Goal: Find contact information: Find contact information

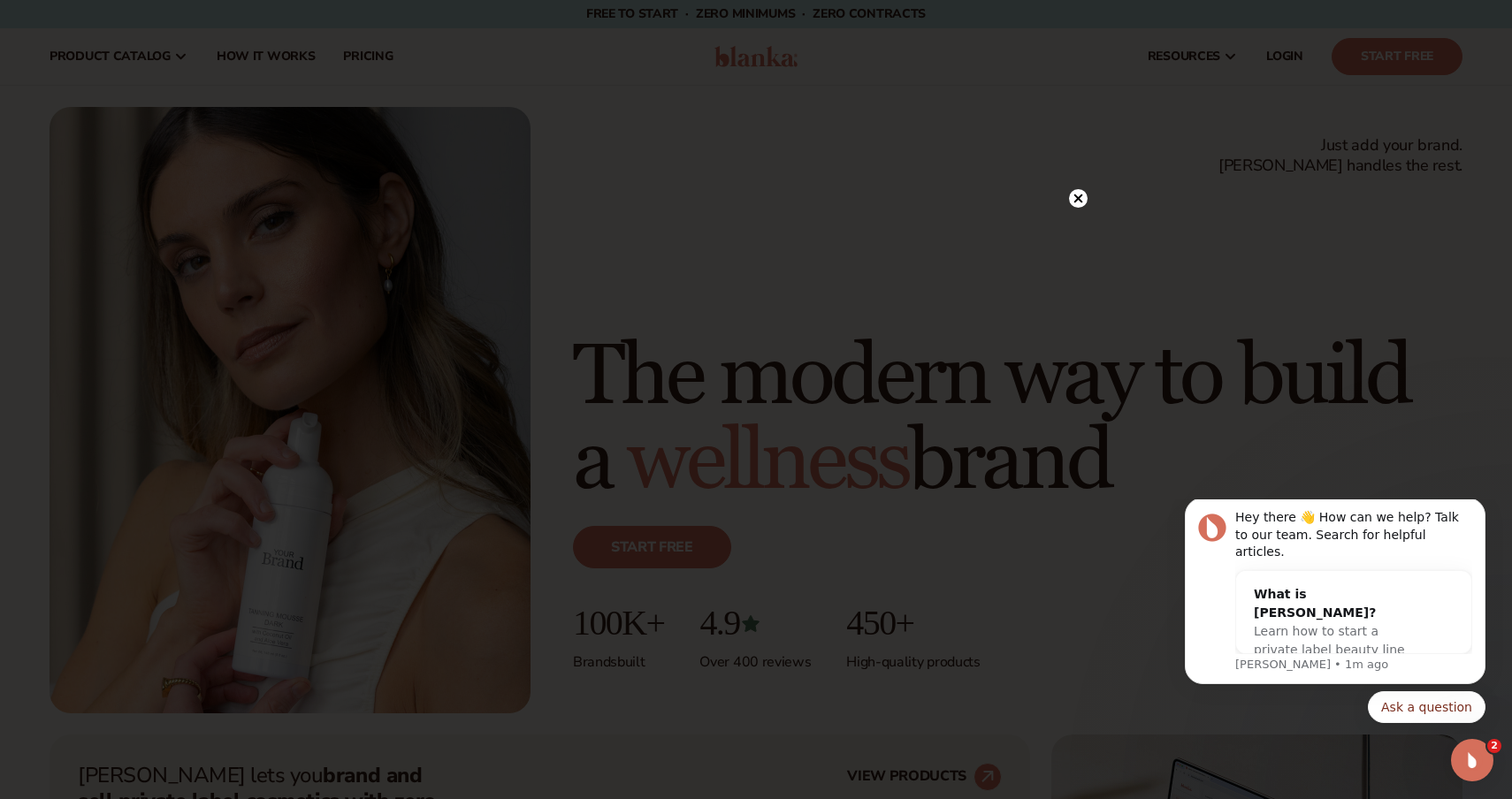
click at [1071, 197] on circle at bounding box center [1078, 198] width 18 height 18
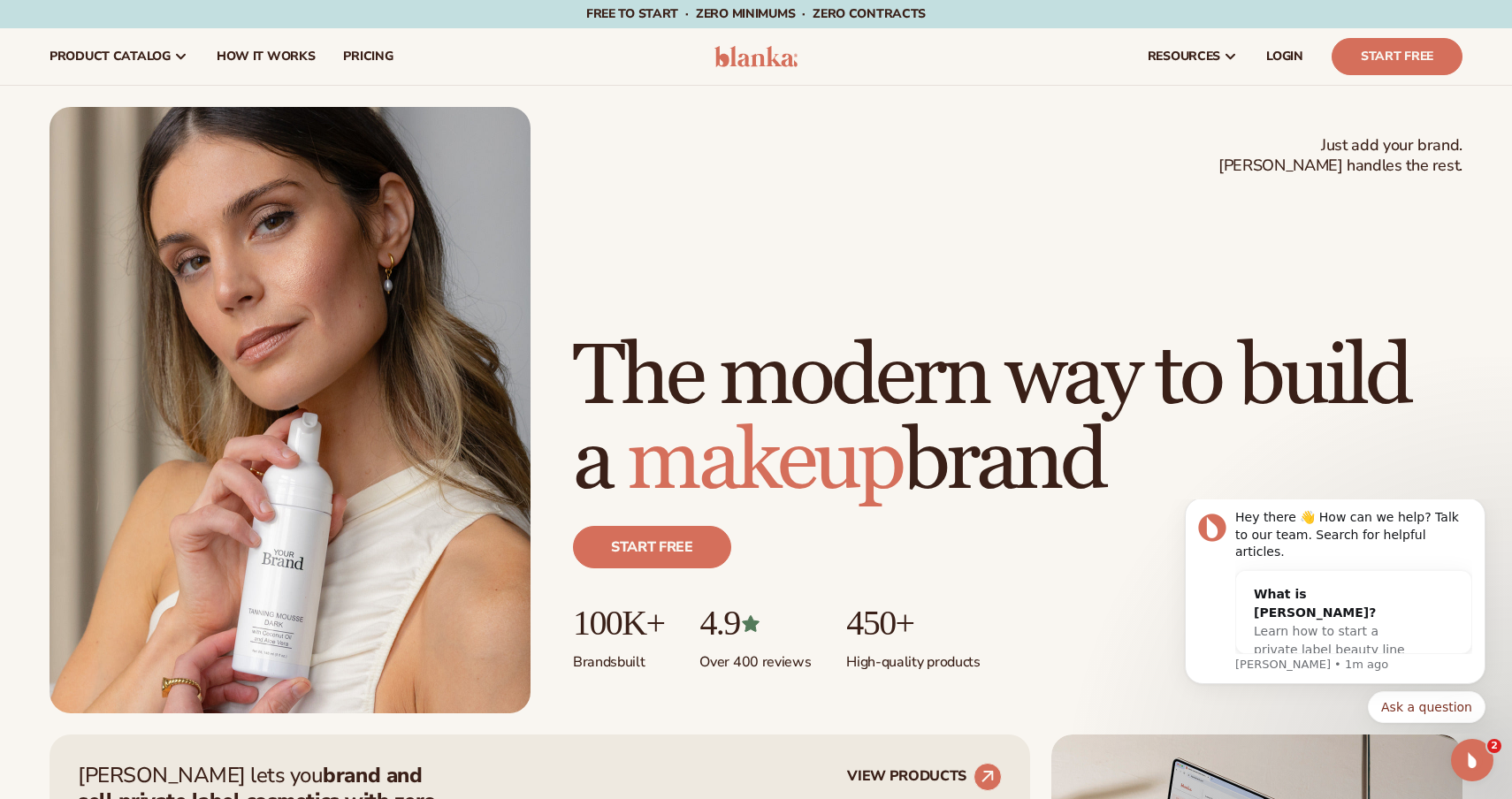
scroll to position [6985, 0]
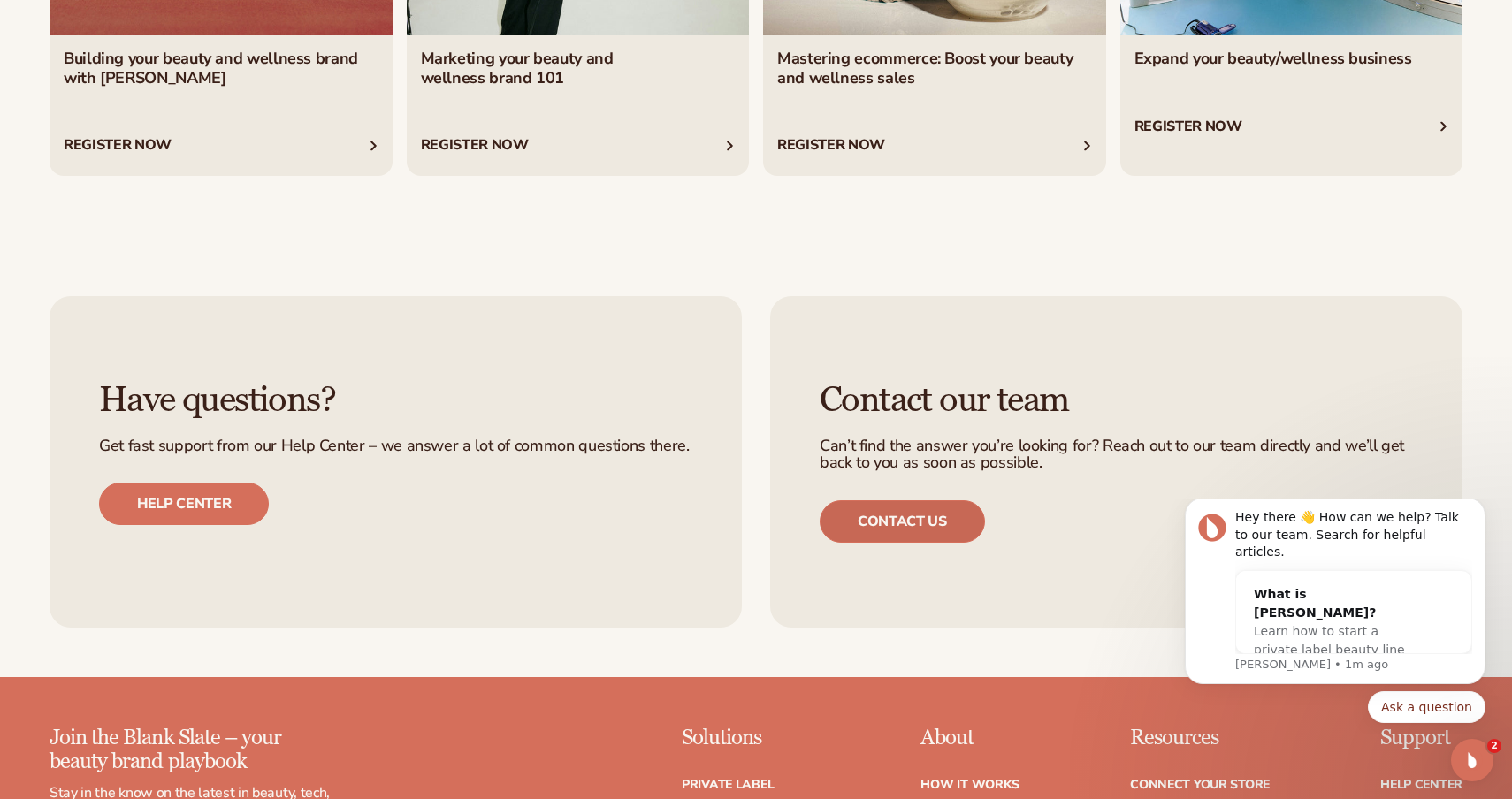
click at [861, 522] on link "Contact us" at bounding box center [902, 521] width 165 height 42
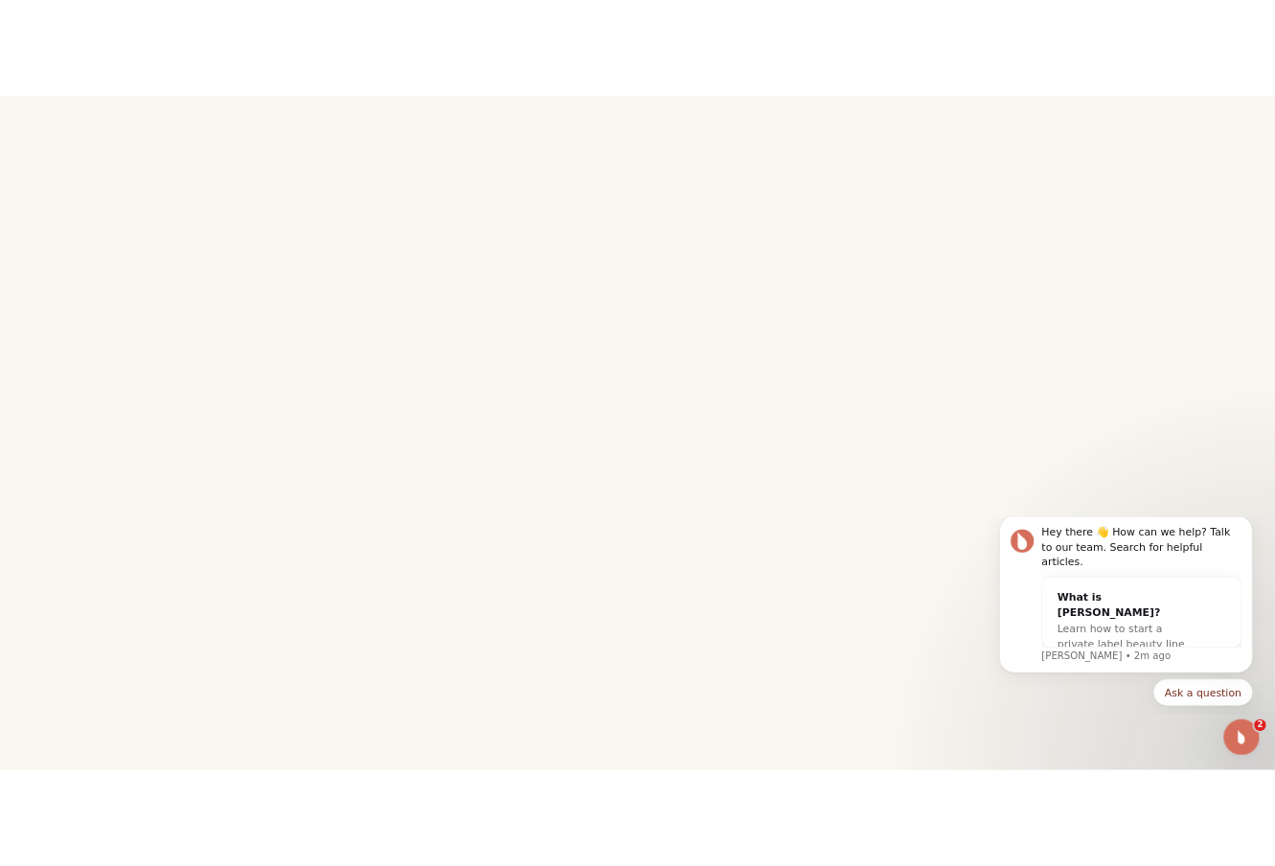
scroll to position [406, 0]
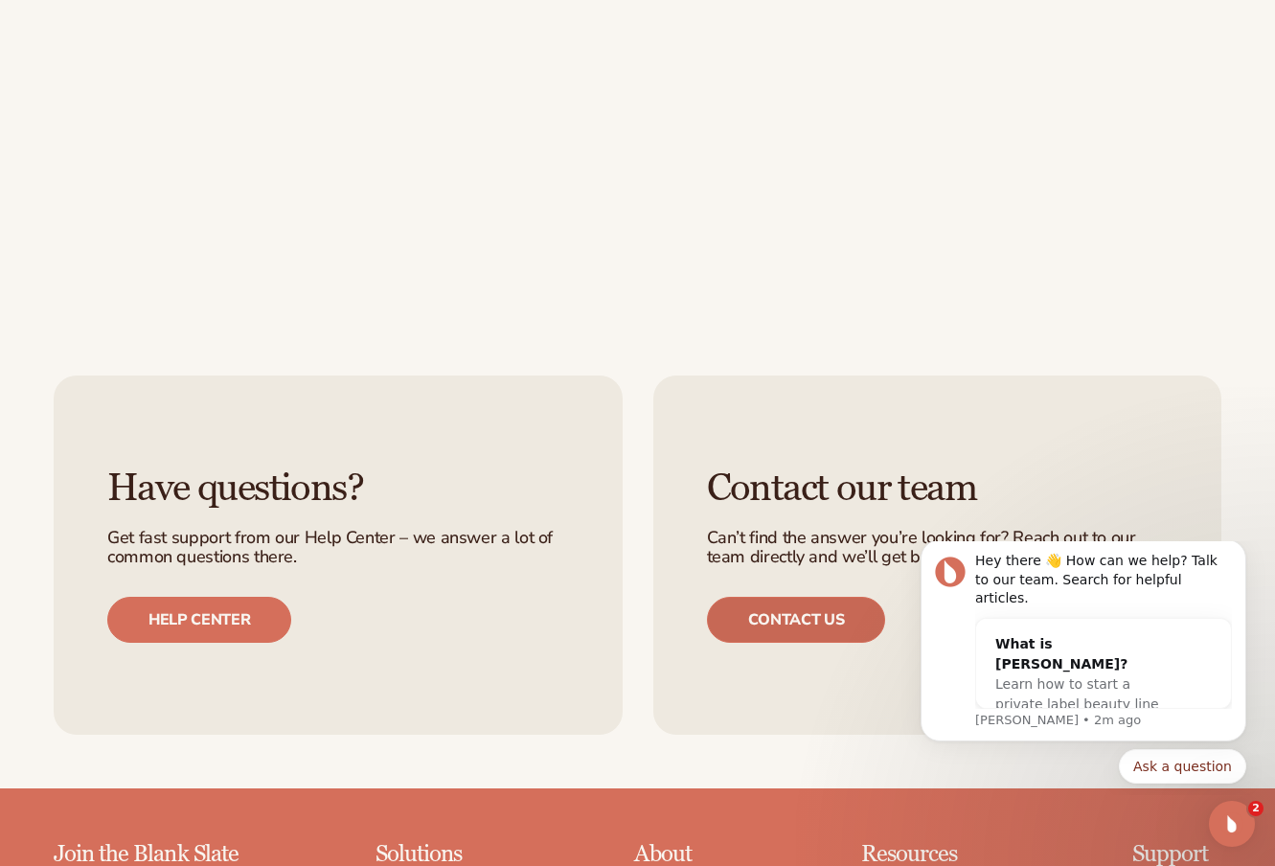
click at [787, 622] on link "Contact us" at bounding box center [796, 620] width 179 height 46
